Goal: Find specific page/section: Find specific page/section

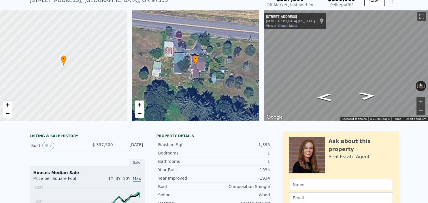
scroll to position [2, 0]
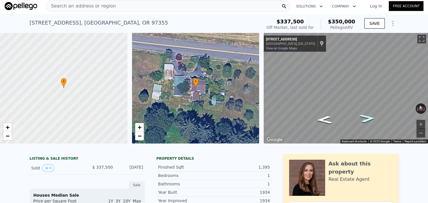
click at [362, 118] on icon "Go West, Golden Valley Dr" at bounding box center [367, 118] width 30 height 12
click at [128, 11] on div "Search an address or region" at bounding box center [168, 6] width 244 height 12
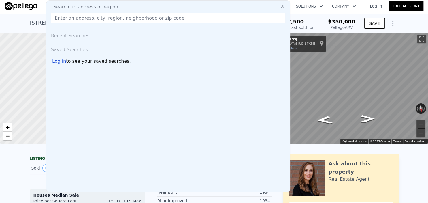
click at [288, 10] on button at bounding box center [282, 6] width 10 height 12
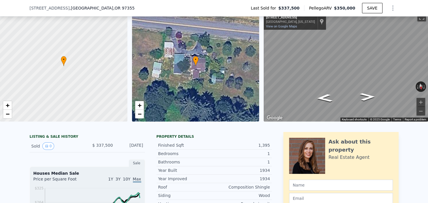
scroll to position [78, 0]
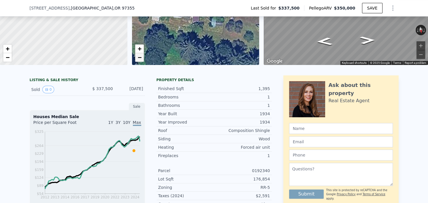
click at [140, 58] on span "−" at bounding box center [139, 57] width 4 height 7
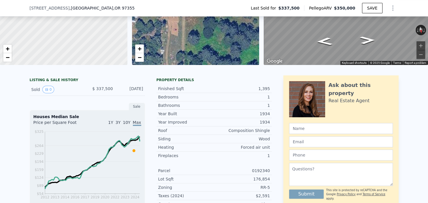
drag, startPoint x: 154, startPoint y: 61, endPoint x: 187, endPoint y: 59, distance: 32.9
click at [187, 60] on div "• + −" at bounding box center [195, 9] width 127 height 111
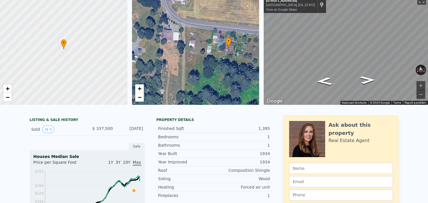
scroll to position [8, 0]
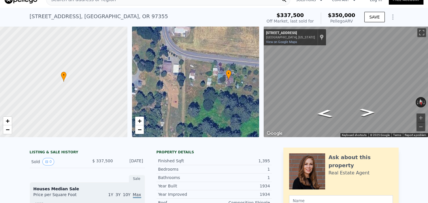
click at [207, 88] on div "• + −" at bounding box center [195, 81] width 127 height 111
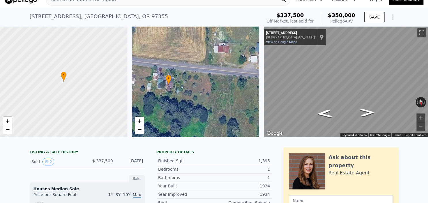
drag, startPoint x: 207, startPoint y: 88, endPoint x: 147, endPoint y: 93, distance: 60.1
click at [147, 93] on div "• + −" at bounding box center [195, 81] width 127 height 111
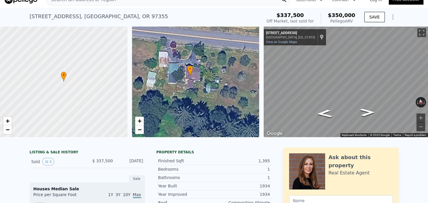
click at [70, 89] on div at bounding box center [63, 81] width 153 height 133
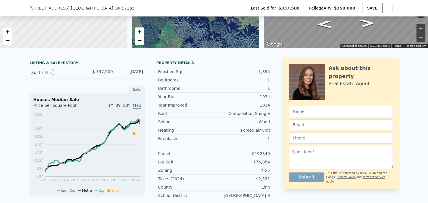
scroll to position [0, 0]
